Goal: Check status: Check status

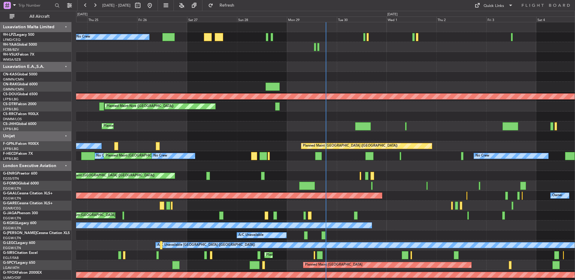
click at [362, 61] on div at bounding box center [325, 57] width 499 height 10
click at [327, 20] on div "Mon 29" at bounding box center [312, 19] width 50 height 5
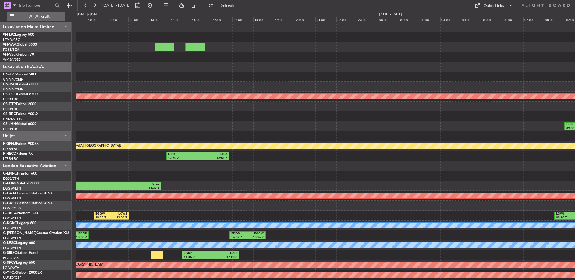
click at [40, 17] on span "All Aircraft" at bounding box center [40, 16] width 48 height 4
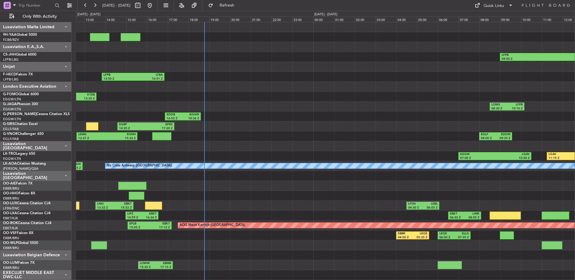
click at [279, 217] on div "LIPZ 14:59 Z EBKT 16:34 Z EBKT 06:30 Z LIME 08:05 Z EBKT 08:17 Z LIBD 10:34 Z" at bounding box center [325, 216] width 499 height 10
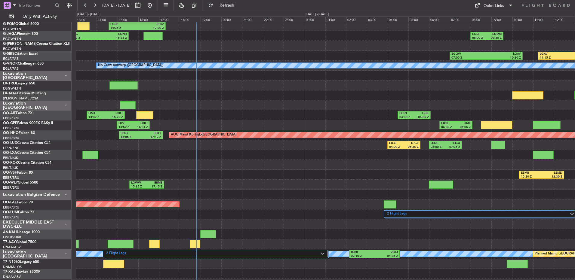
scroll to position [129, 0]
